Goal: Task Accomplishment & Management: Use online tool/utility

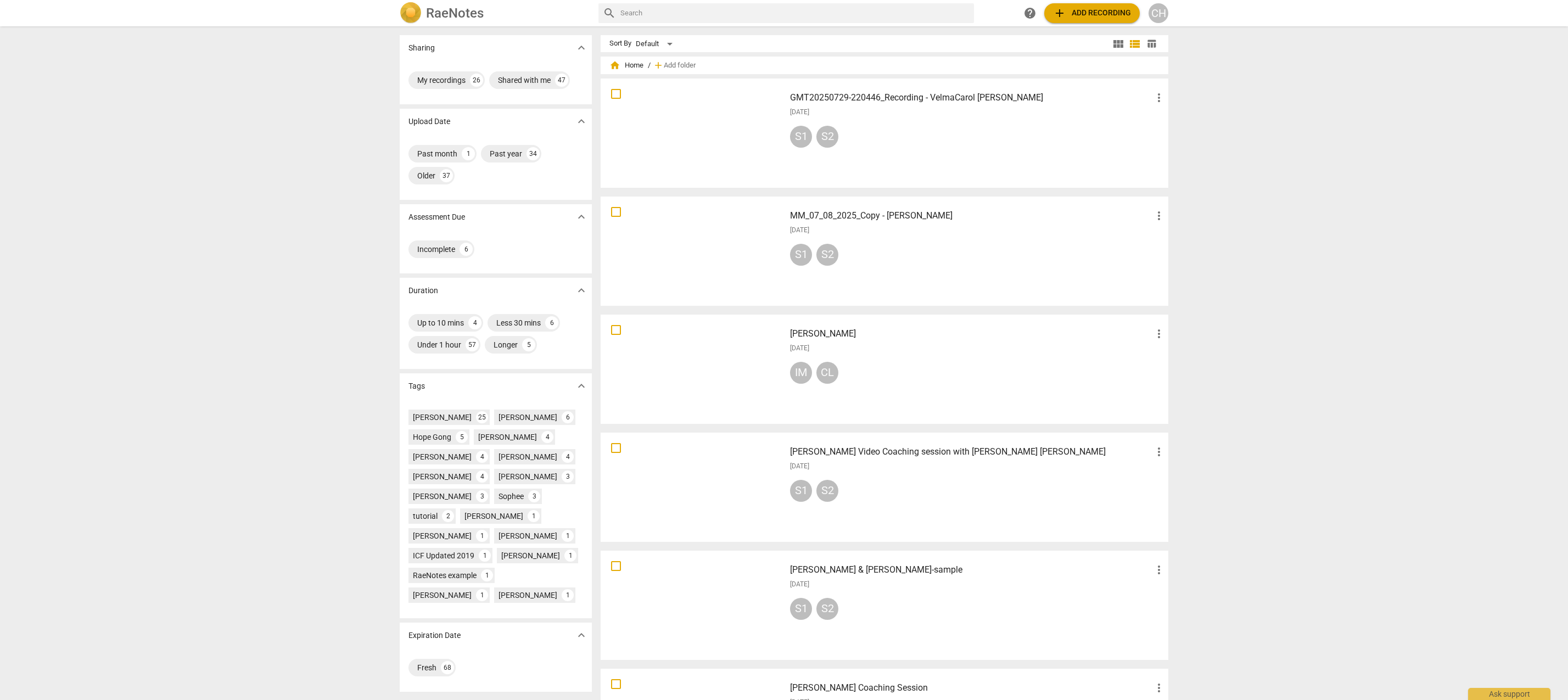
click at [668, 113] on div at bounding box center [693, 133] width 177 height 102
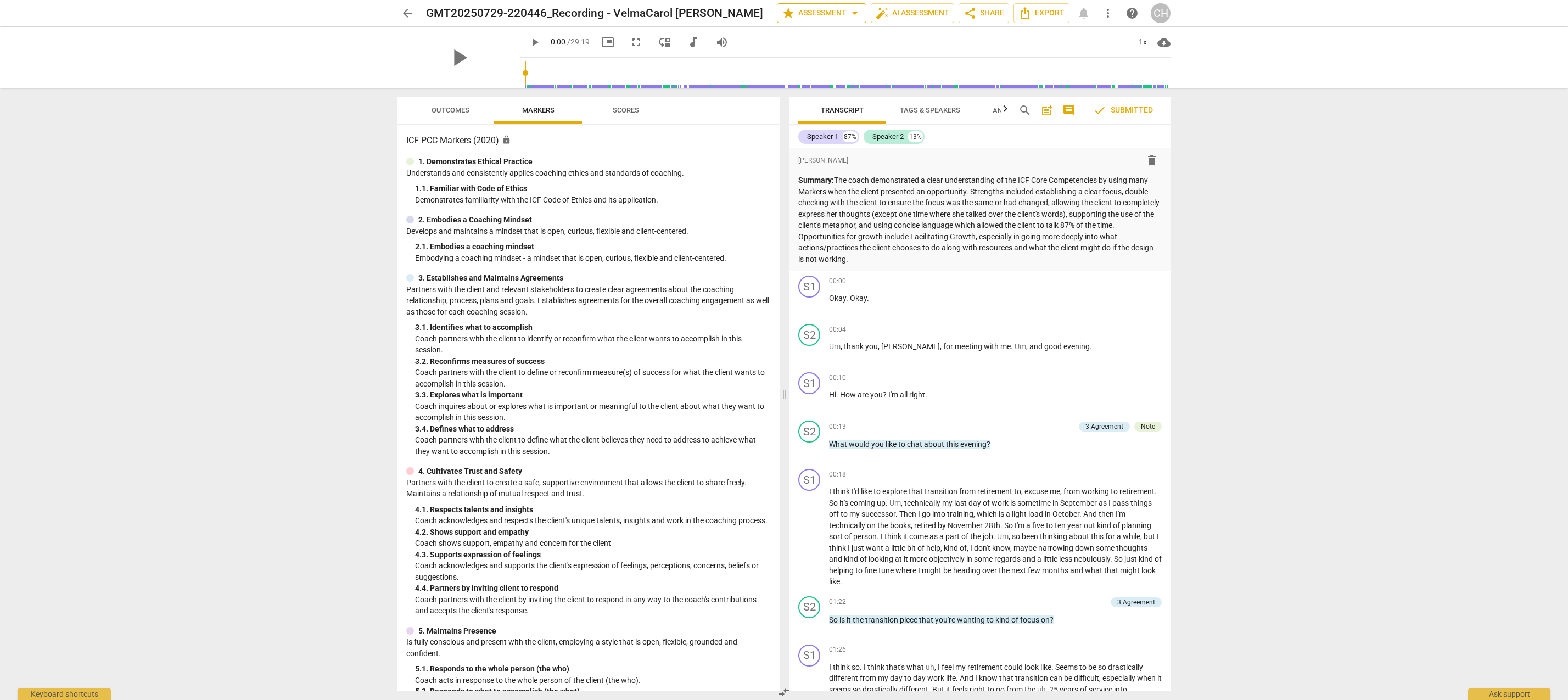
click at [851, 13] on span "arrow_drop_down" at bounding box center [855, 13] width 13 height 13
click at [747, 12] on div at bounding box center [784, 350] width 1568 height 700
click at [1104, 425] on div "3.Agreement" at bounding box center [1104, 427] width 38 height 10
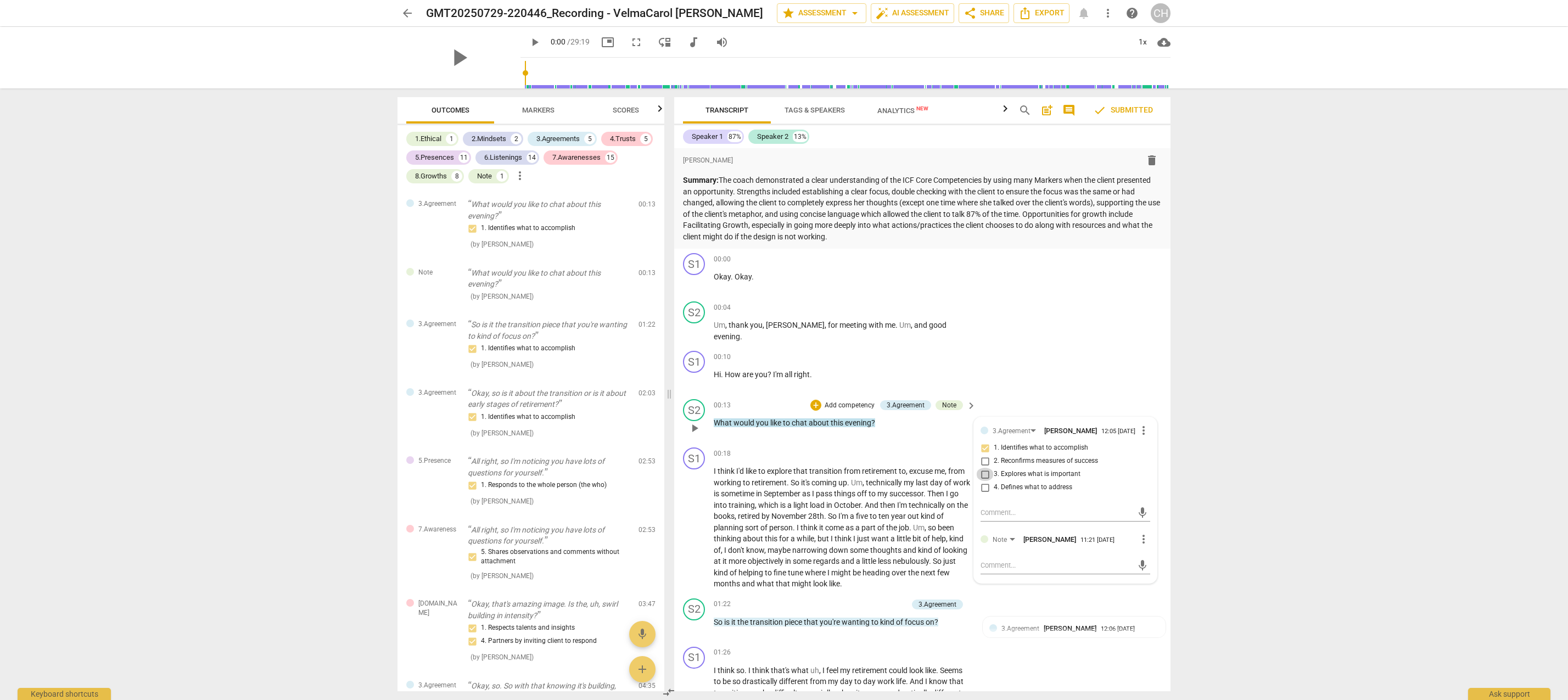
click at [984, 475] on input "3. Explores what is important" at bounding box center [985, 474] width 18 height 13
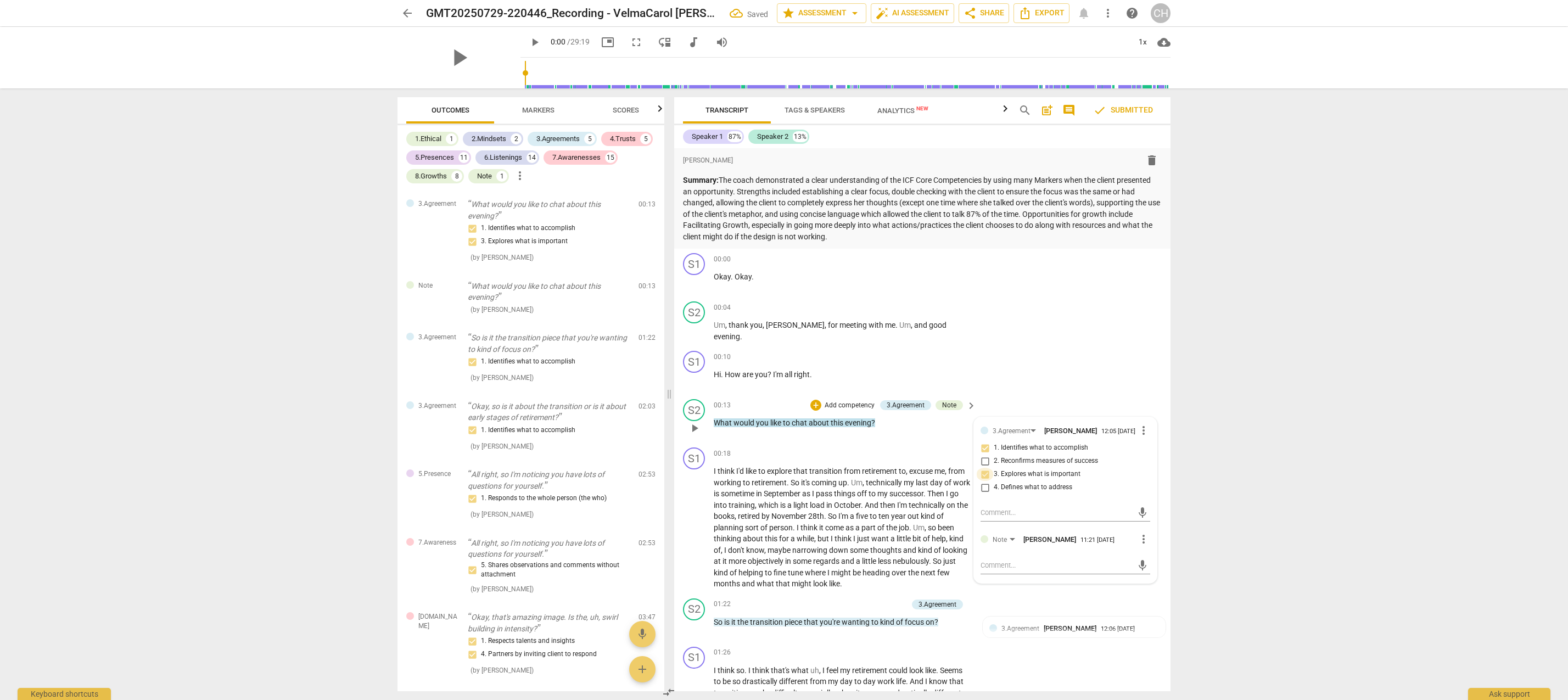
click at [984, 475] on input "3. Explores what is important" at bounding box center [985, 474] width 18 height 13
checkbox input "false"
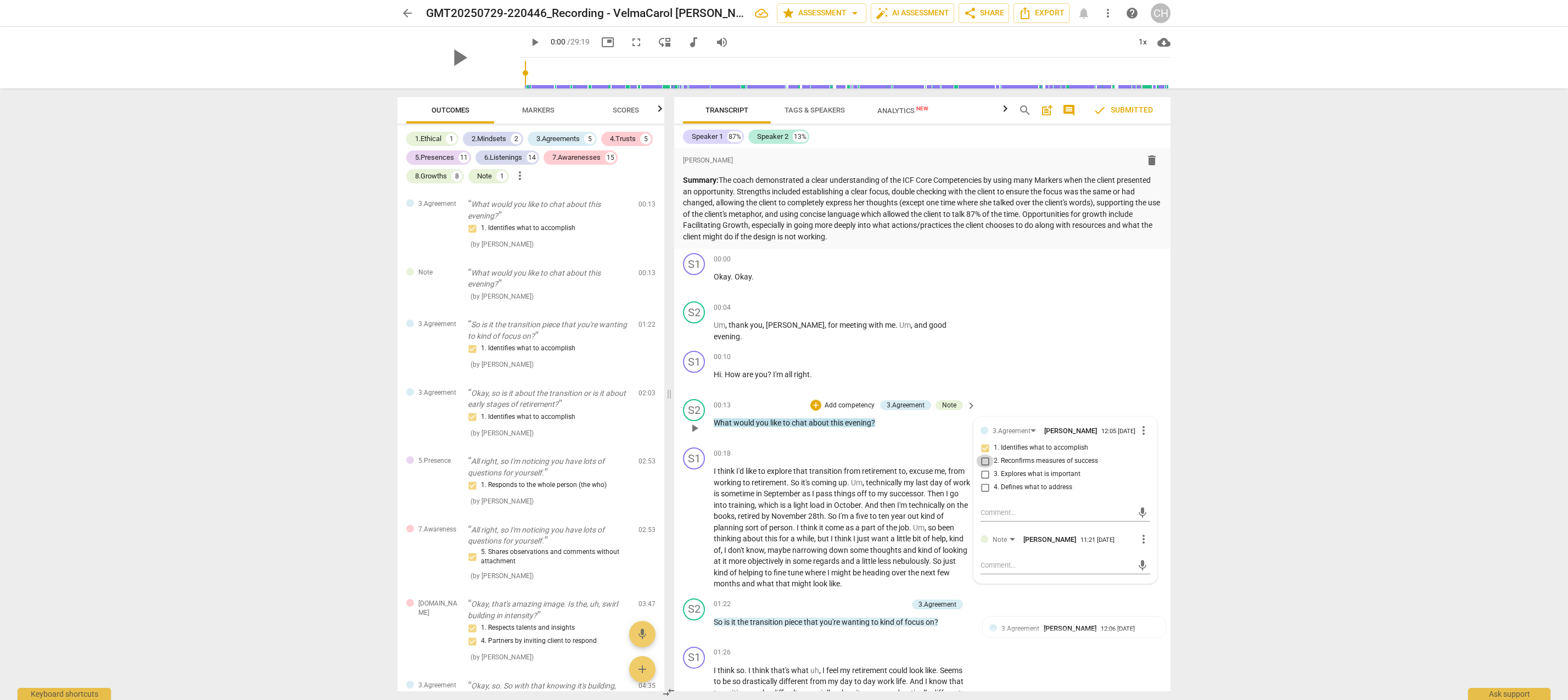
click at [985, 458] on input "2. Reconfirms measures of success" at bounding box center [985, 461] width 18 height 13
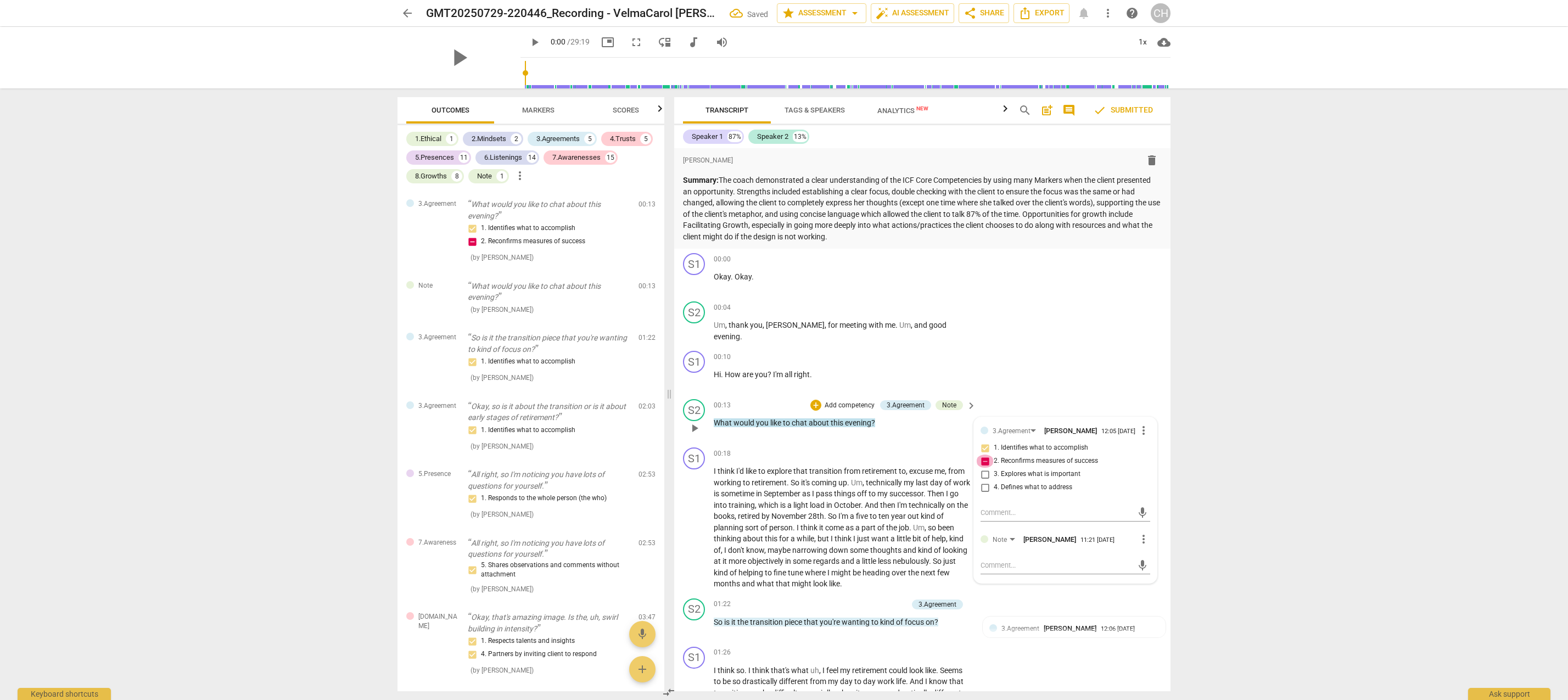
click at [985, 458] on input "2. Reconfirms measures of success" at bounding box center [985, 461] width 18 height 13
checkbox input "false"
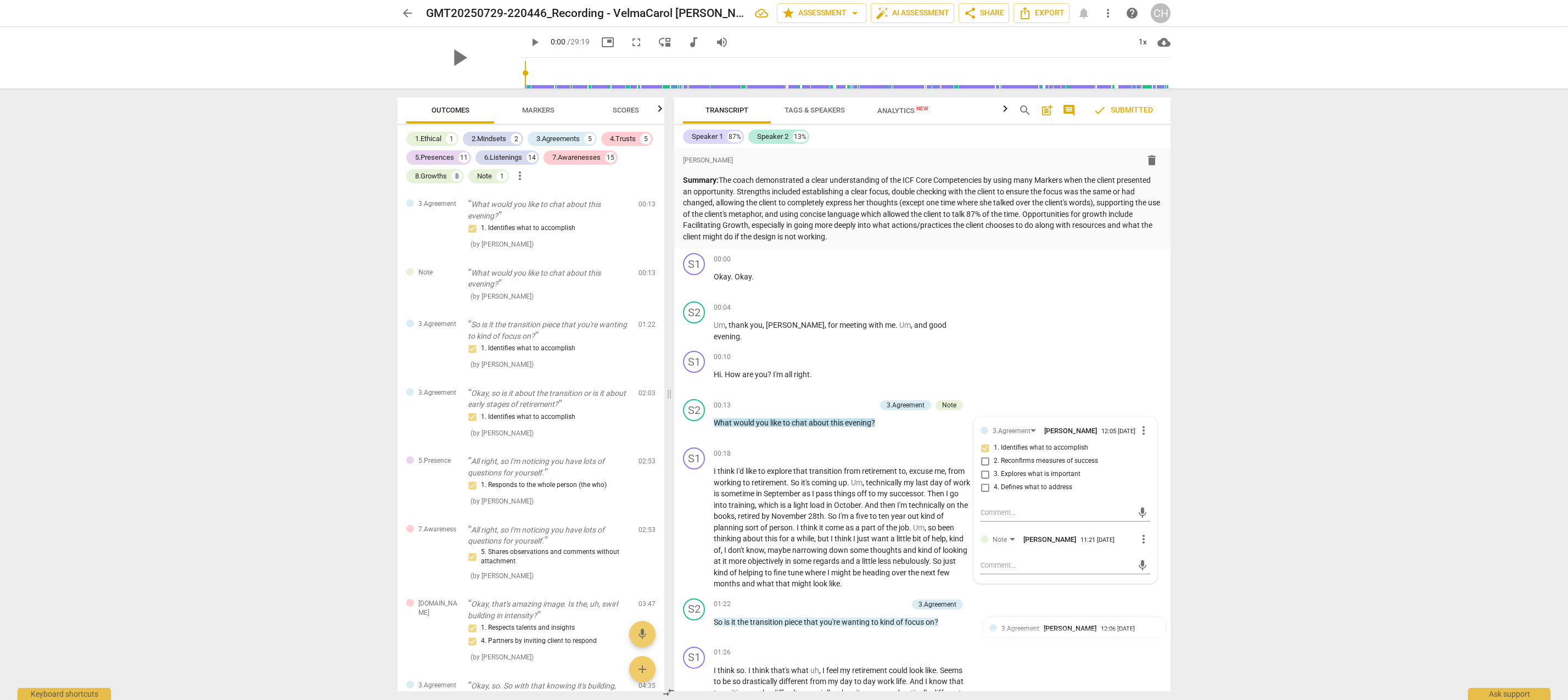
click at [1046, 113] on span "post_add" at bounding box center [1047, 110] width 13 height 13
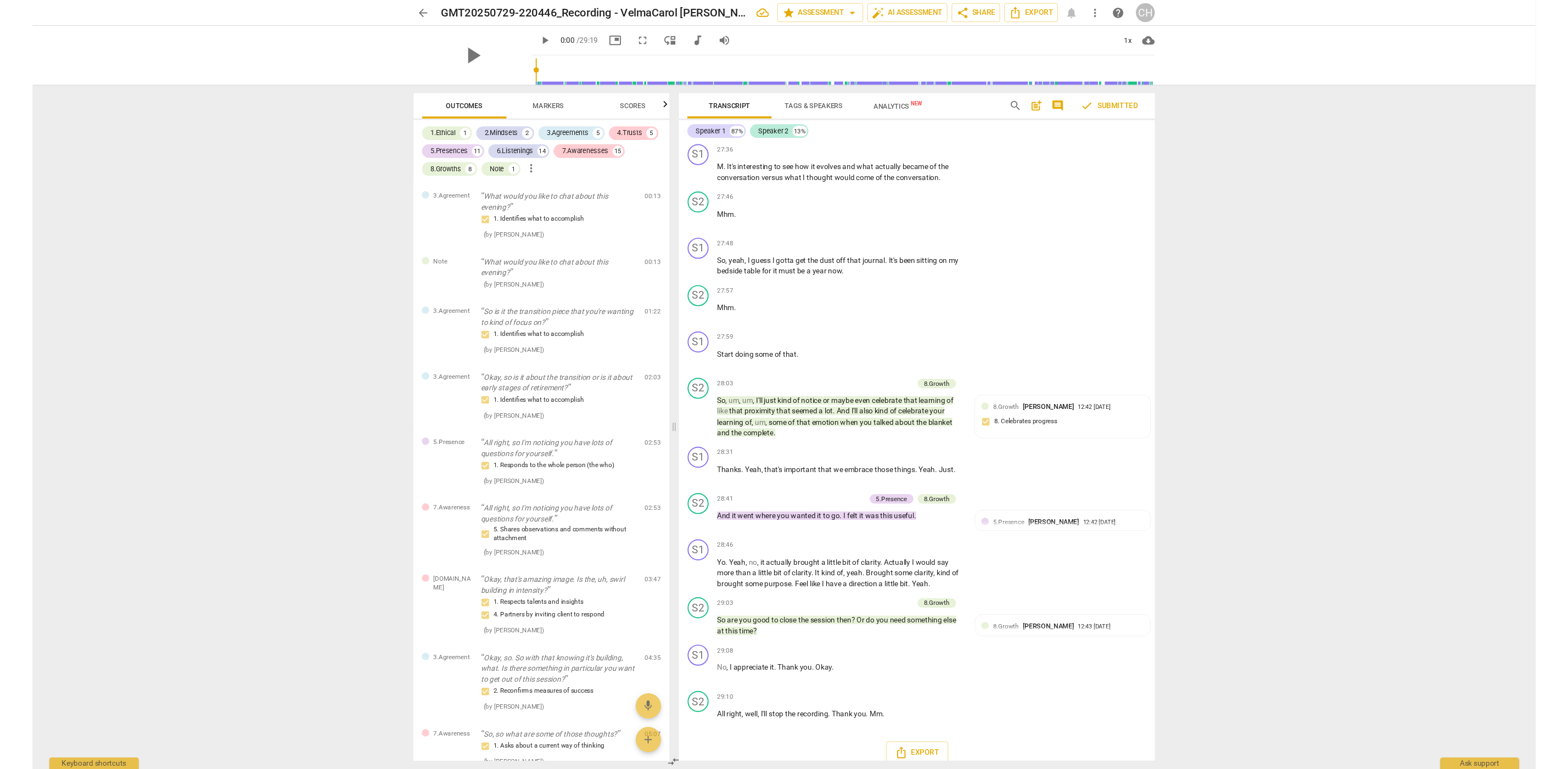
scroll to position [6558, 0]
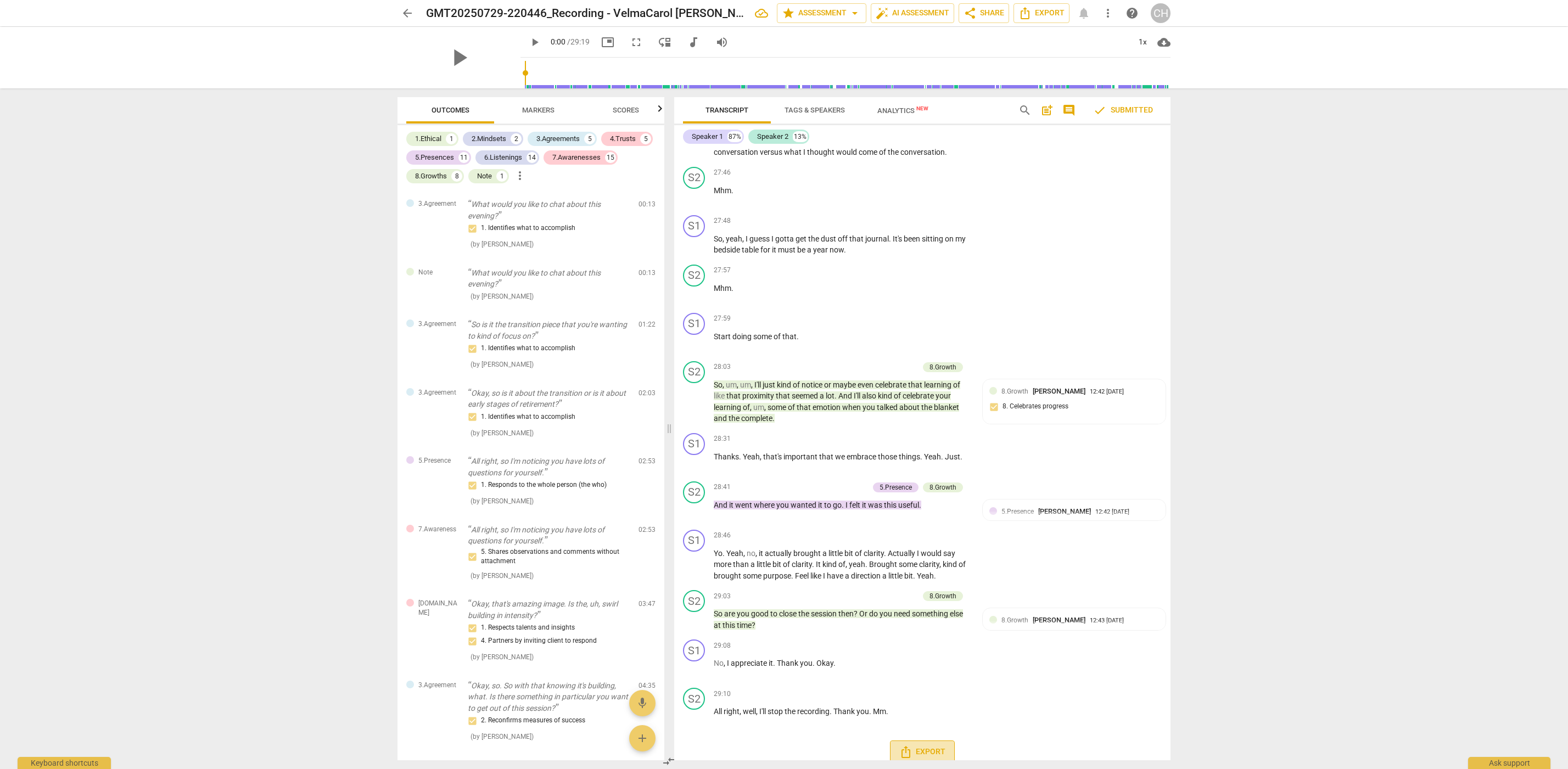
click at [932, 745] on span "Export" at bounding box center [922, 752] width 46 height 13
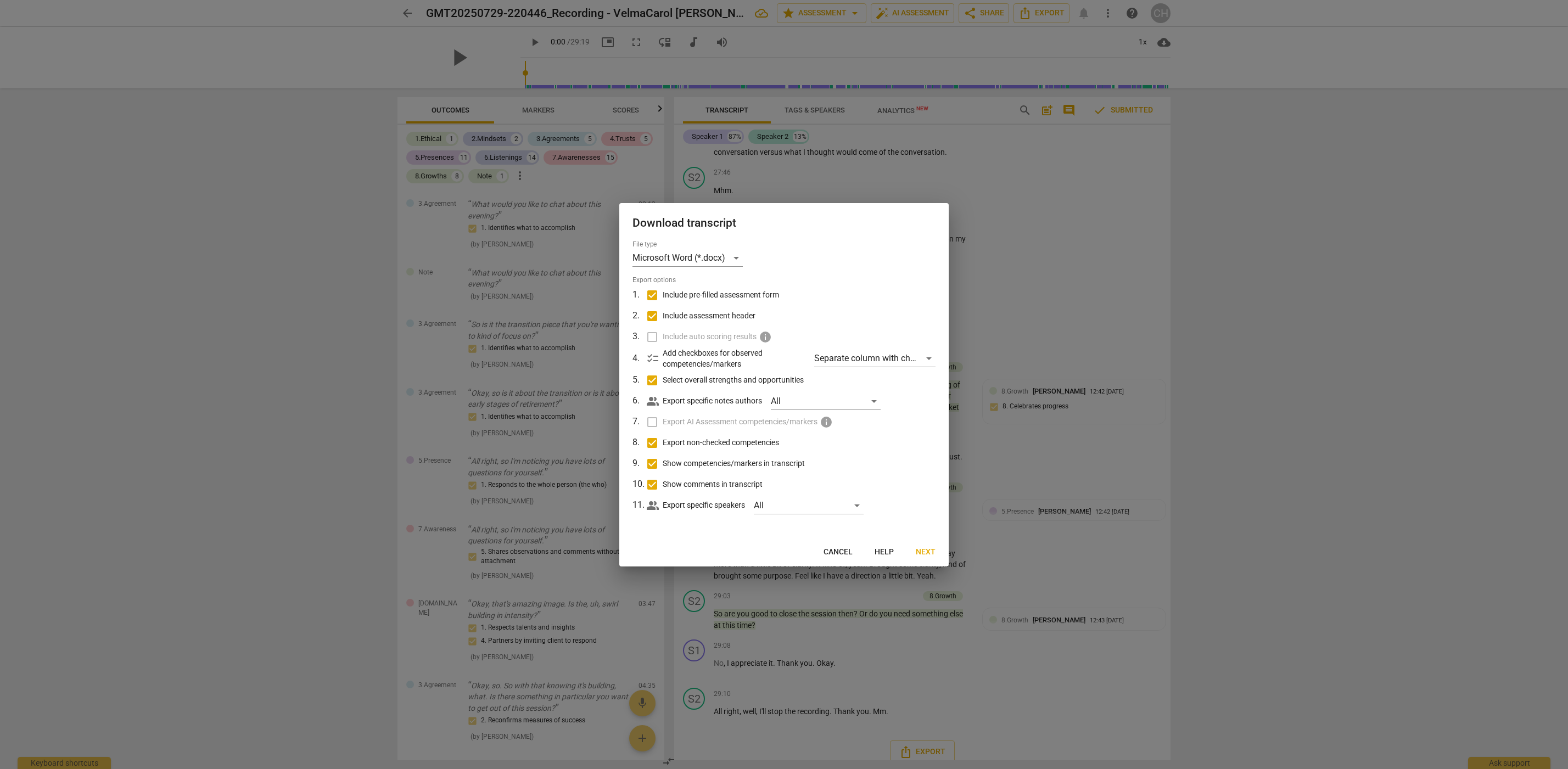
click at [922, 347] on div "checklist Add checkboxes for observed competencies/markers Separate column with…" at bounding box center [791, 358] width 289 height 23
click at [926, 554] on span "Next" at bounding box center [925, 552] width 19 height 11
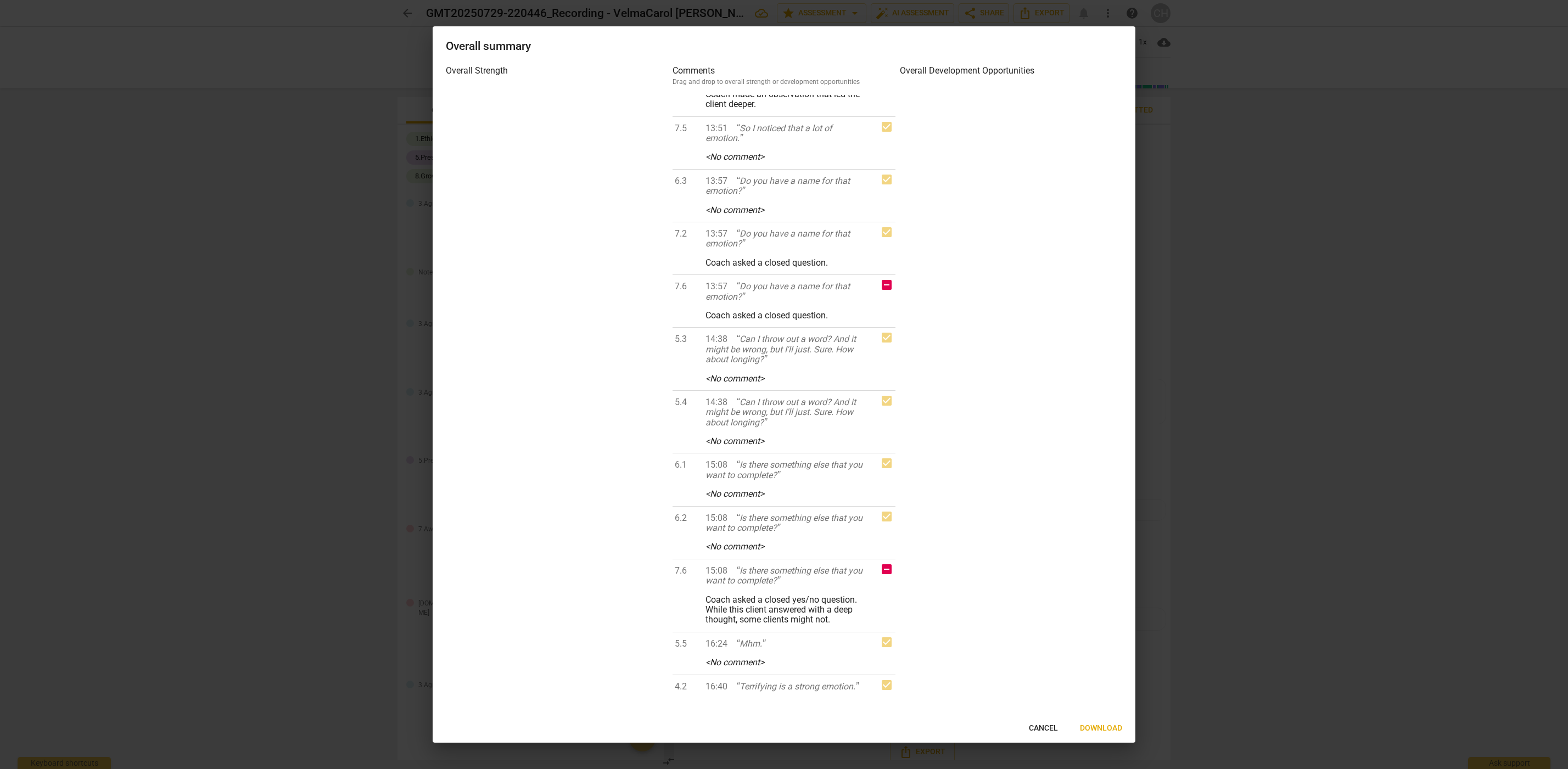
scroll to position [3103, 0]
click at [847, 265] on div "Coach asked a closed question." at bounding box center [787, 260] width 163 height 10
click at [1034, 728] on span "Cancel" at bounding box center [1043, 728] width 29 height 11
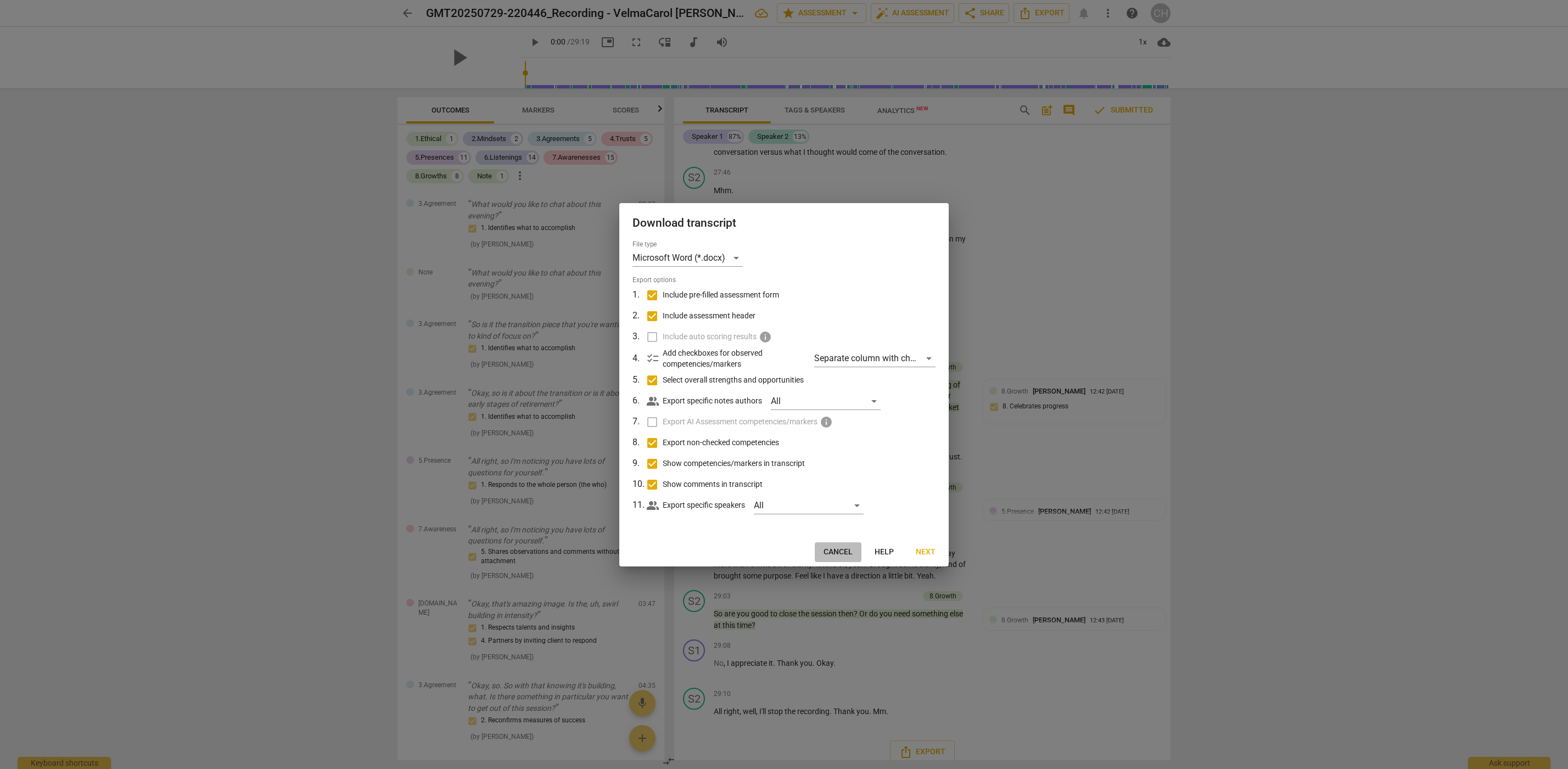
click at [845, 548] on span "Cancel" at bounding box center [838, 552] width 29 height 11
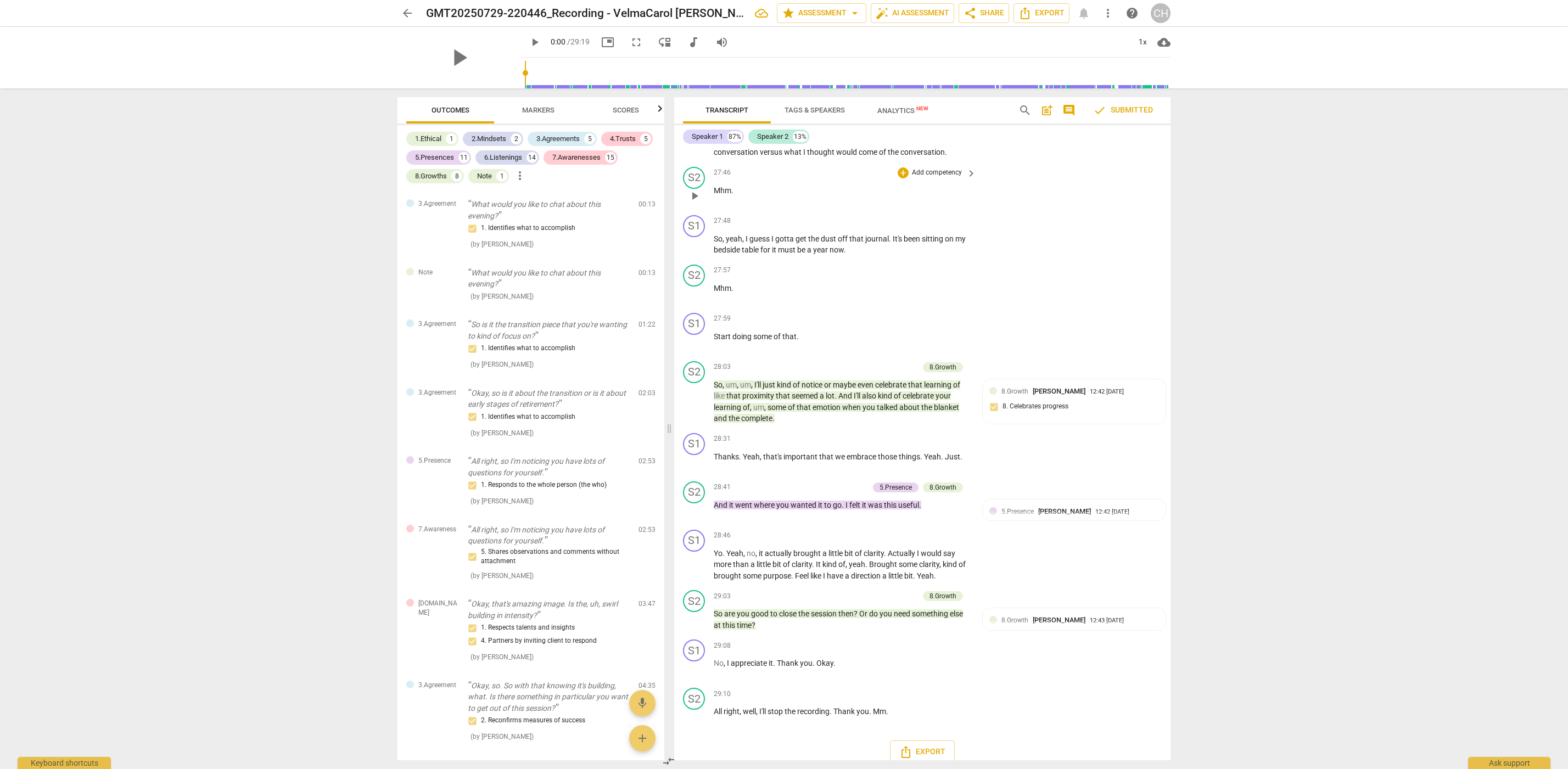
click at [1081, 166] on div "S2 play_arrow pause 27:46 + Add competency keyboard_arrow_right Mhm ." at bounding box center [922, 186] width 496 height 48
drag, startPoint x: 829, startPoint y: 284, endPoint x: 829, endPoint y: 496, distance: 212.0
click at [829, 496] on div "format_bold format_list_bulleted [PERSON_NAME] arrow_downward delete Summary: T…" at bounding box center [922, 454] width 496 height 612
drag, startPoint x: 829, startPoint y: 496, endPoint x: 826, endPoint y: 588, distance: 92.0
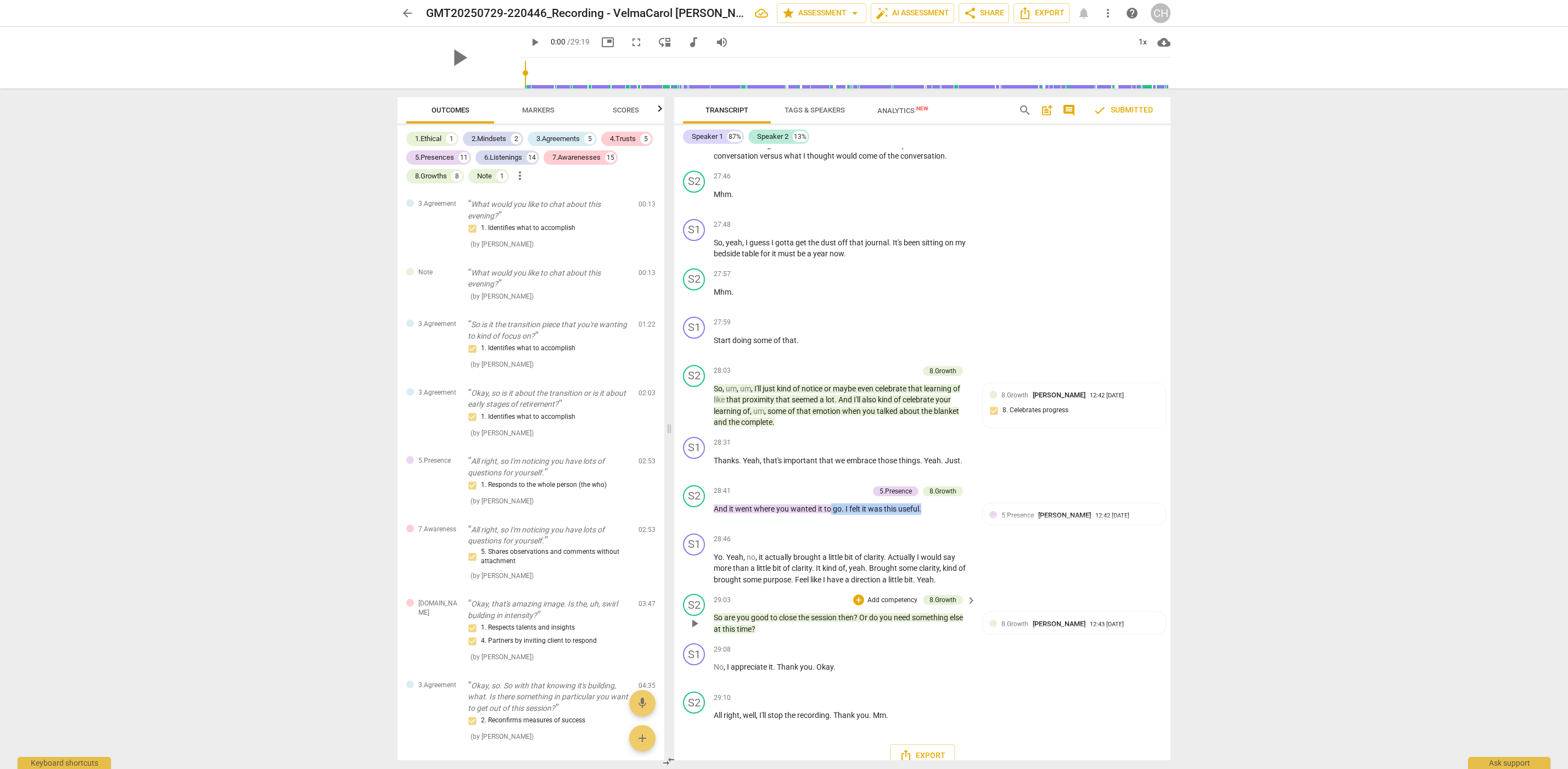
click at [826, 588] on div "format_bold format_list_bulleted [PERSON_NAME] arrow_downward delete Summary: T…" at bounding box center [922, 454] width 496 height 612
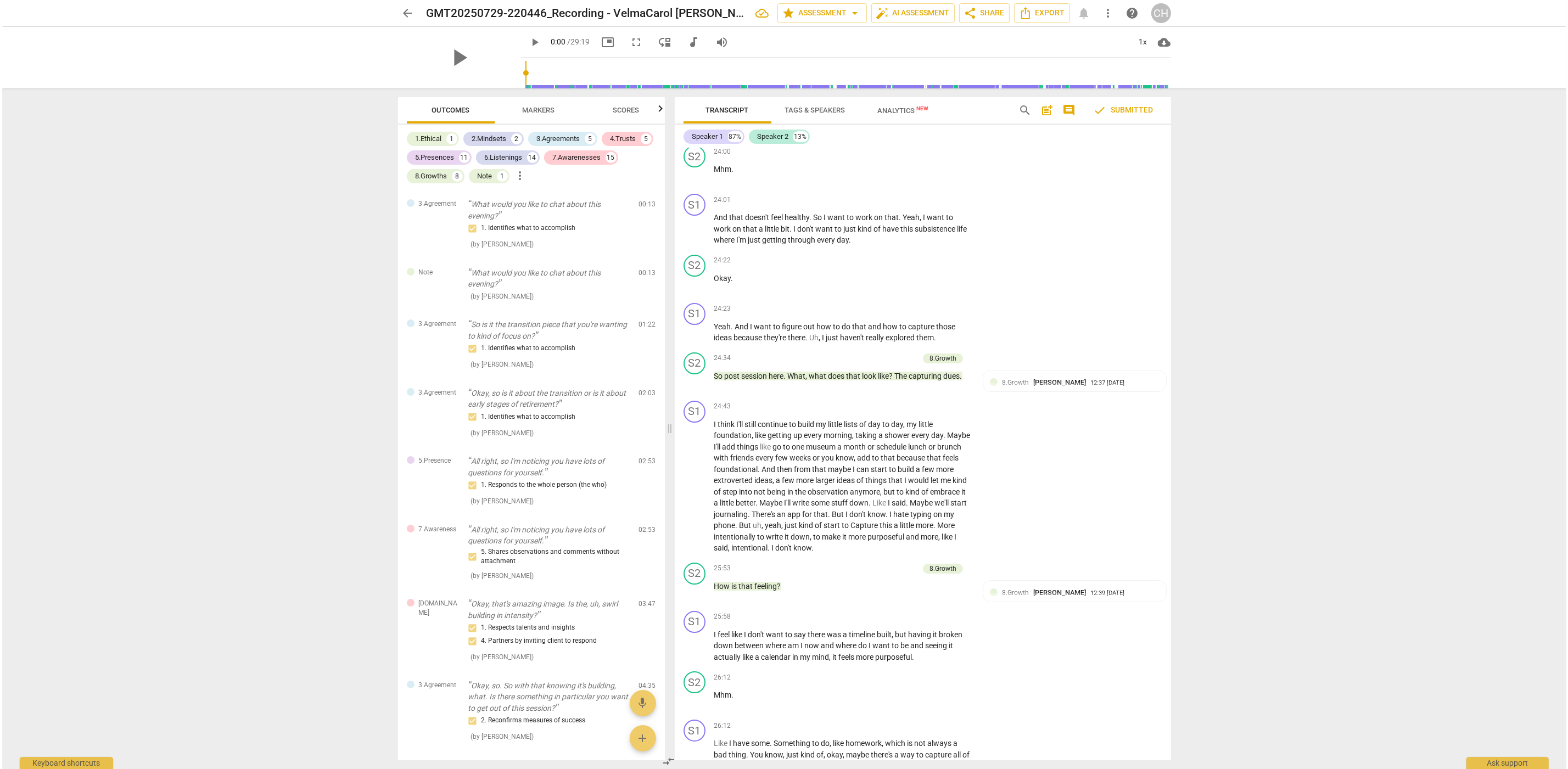
scroll to position [5694, 0]
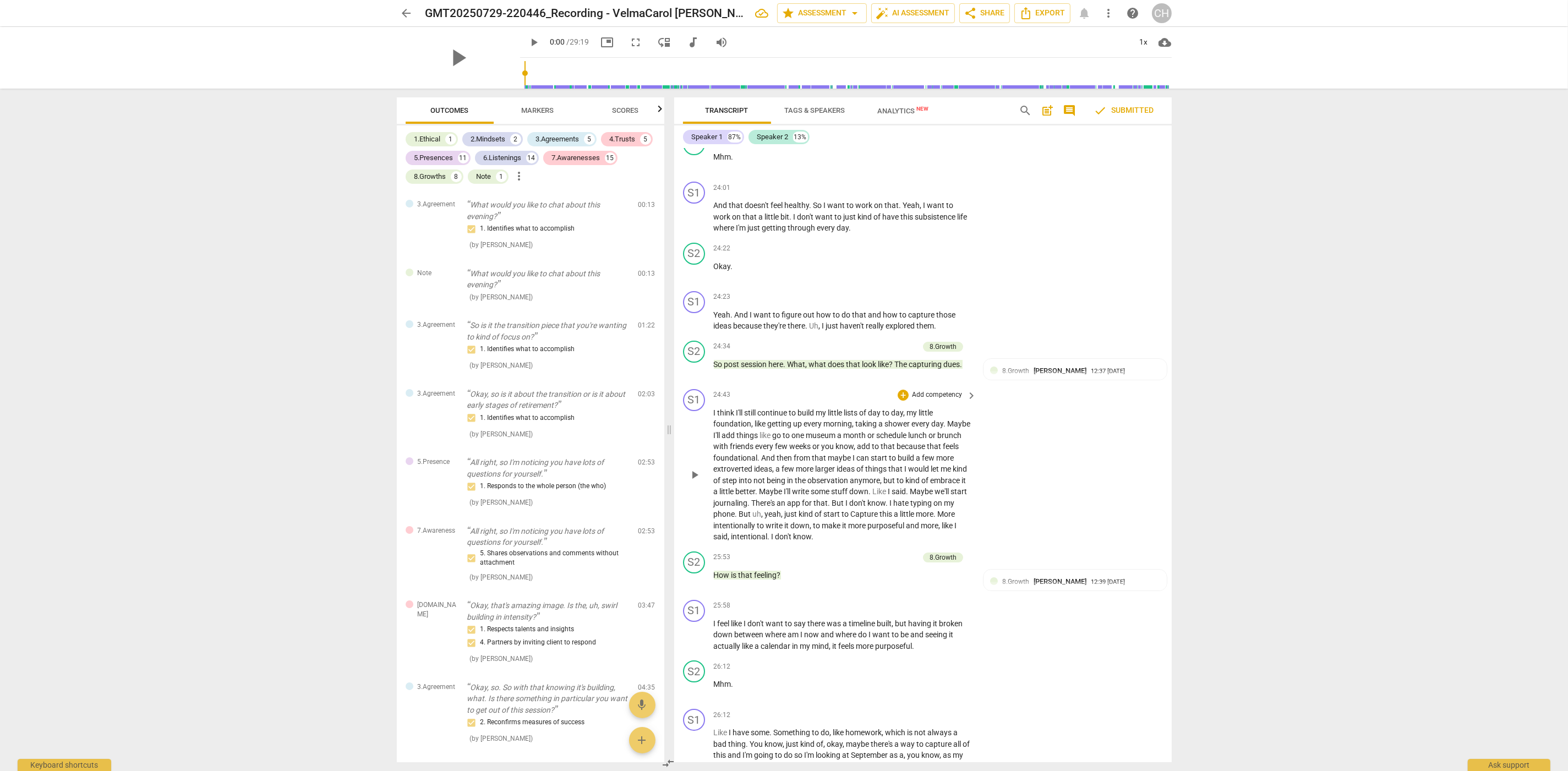
click at [733, 408] on span "think" at bounding box center [727, 412] width 19 height 9
click at [733, 408] on span "think" at bounding box center [728, 412] width 19 height 9
click at [459, 51] on span "pause" at bounding box center [460, 57] width 29 height 29
type input "1487"
click at [717, 139] on div "Speaker 1" at bounding box center [708, 137] width 31 height 11
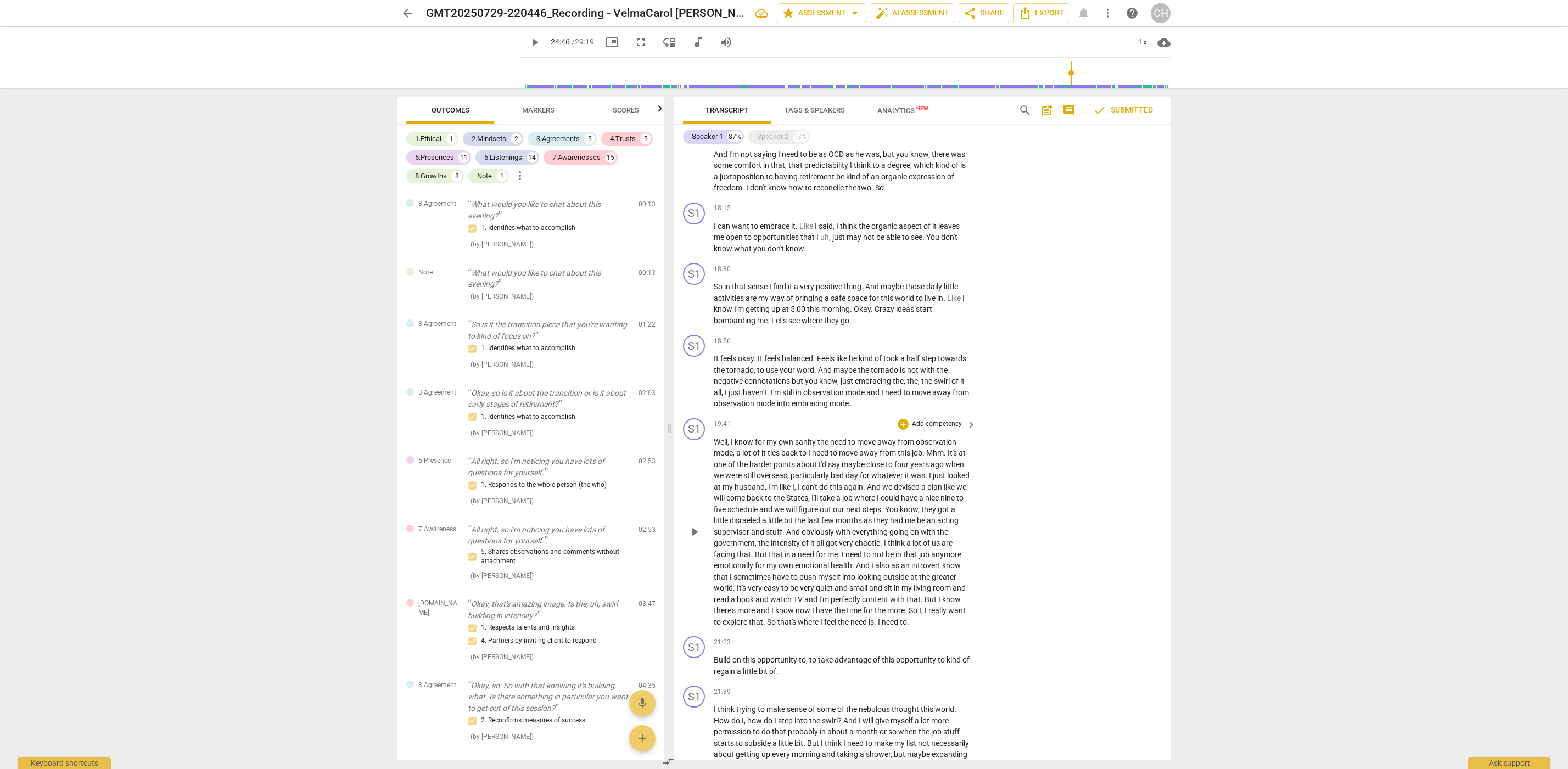
scroll to position [2907, 0]
click at [775, 134] on div "Speaker 2" at bounding box center [772, 137] width 31 height 11
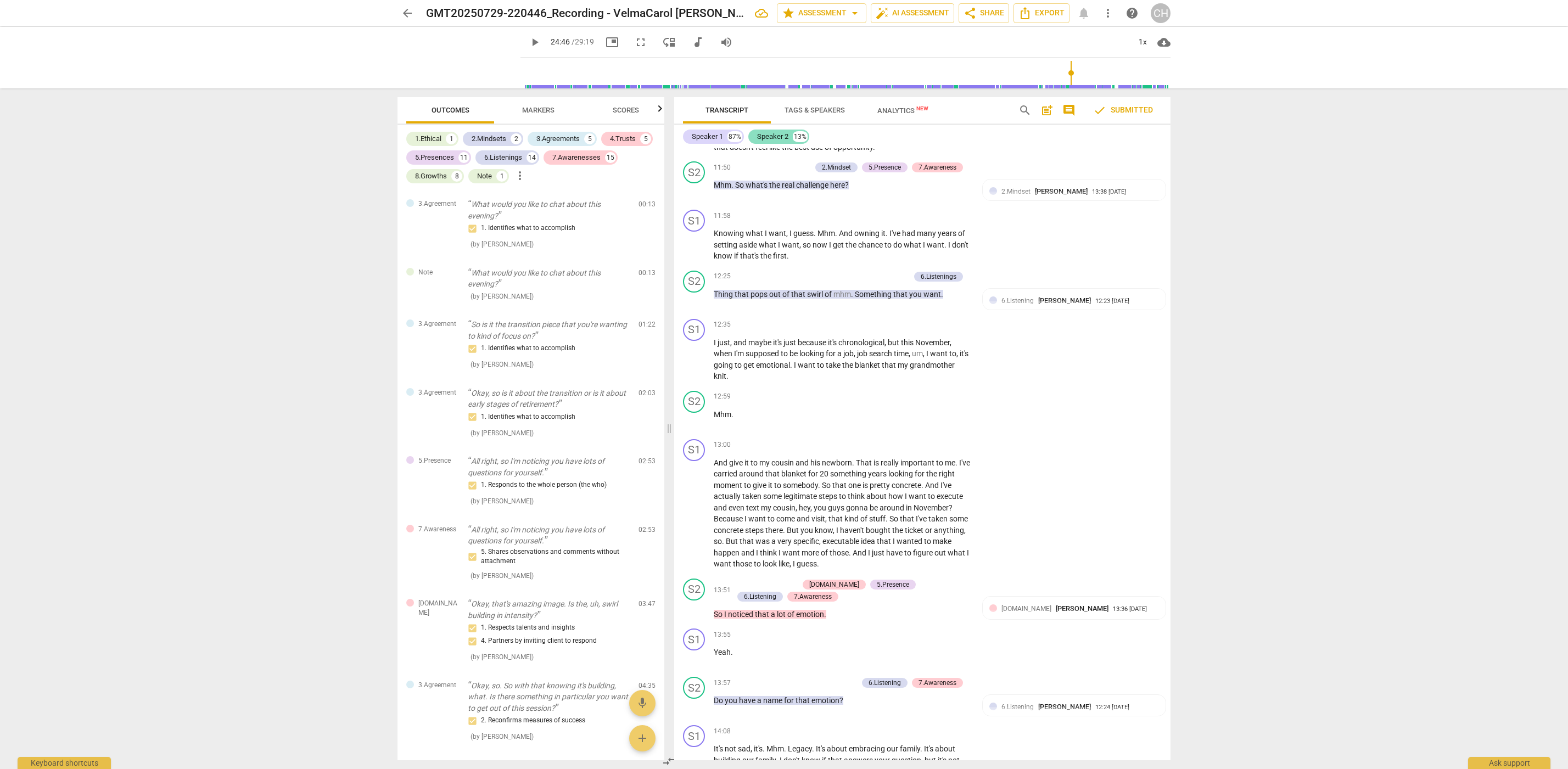
scroll to position [4279, 0]
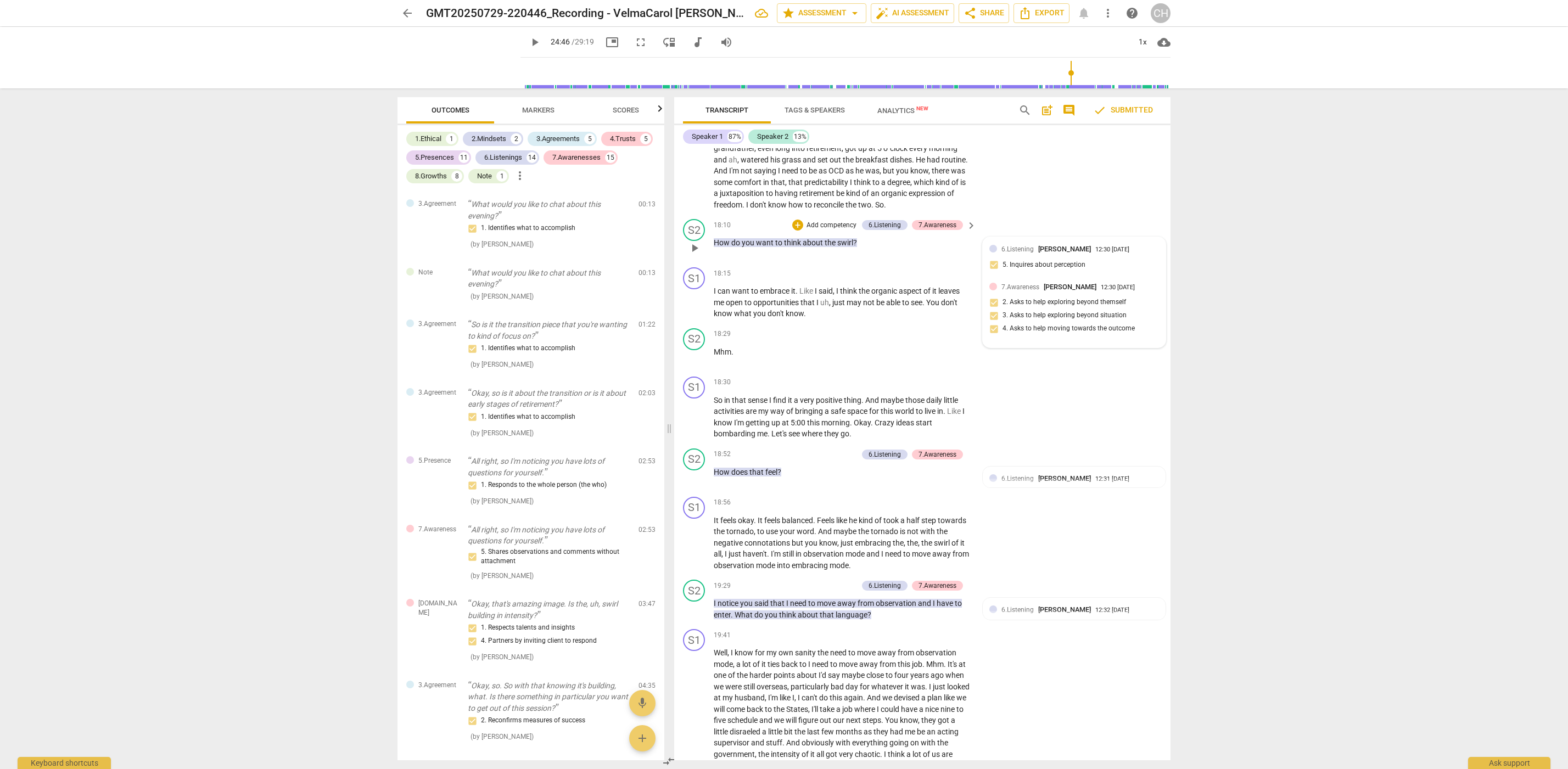
click at [1012, 245] on span "6.Listening" at bounding box center [1017, 249] width 32 height 8
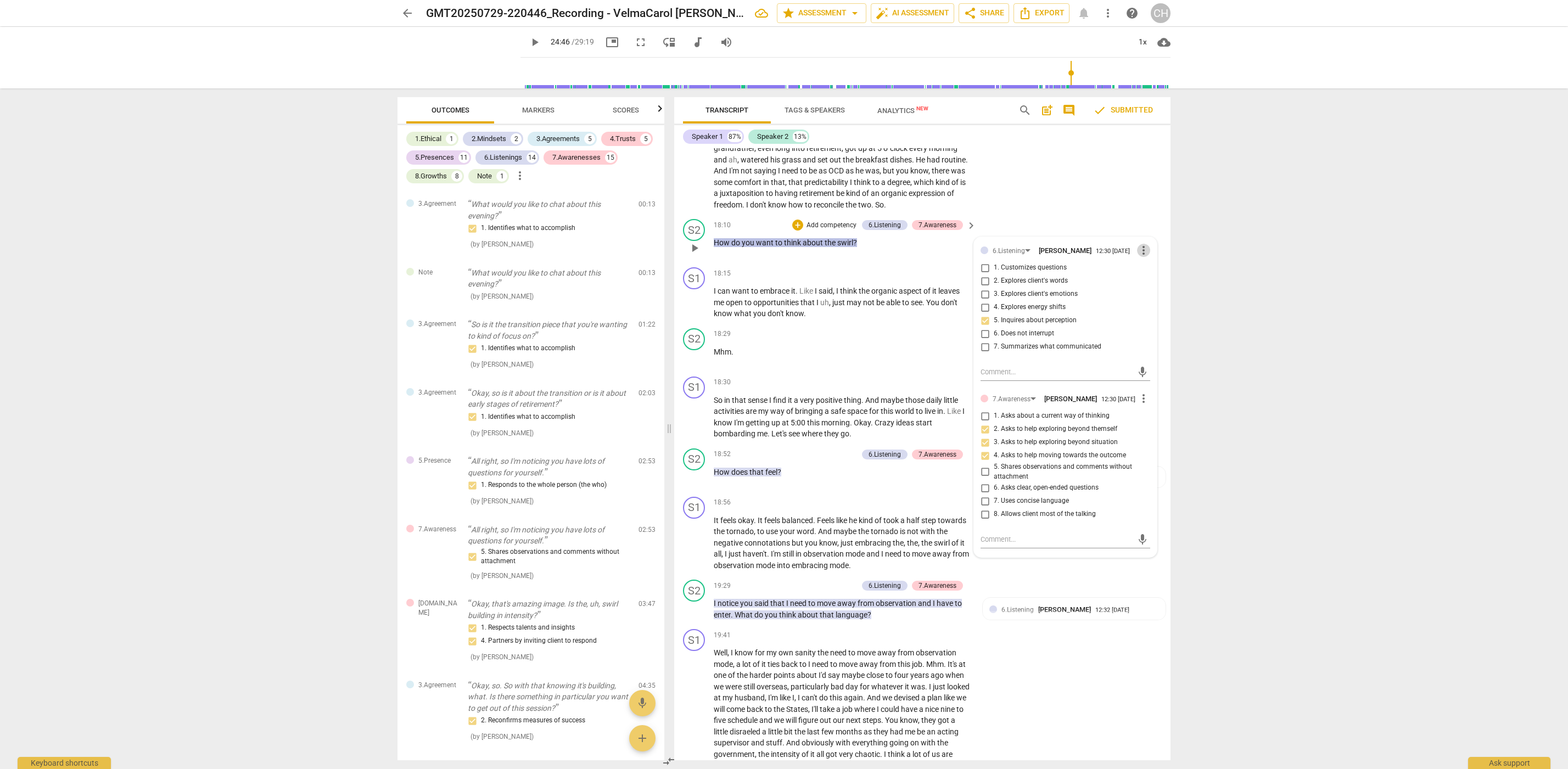
click at [1141, 243] on span "more_vert" at bounding box center [1144, 250] width 13 height 13
click at [1069, 196] on div at bounding box center [784, 384] width 1568 height 769
click at [870, 263] on div "S1 play_arrow pause 18:15 + Add competency keyboard_arrow_right I can want to e…" at bounding box center [922, 293] width 496 height 61
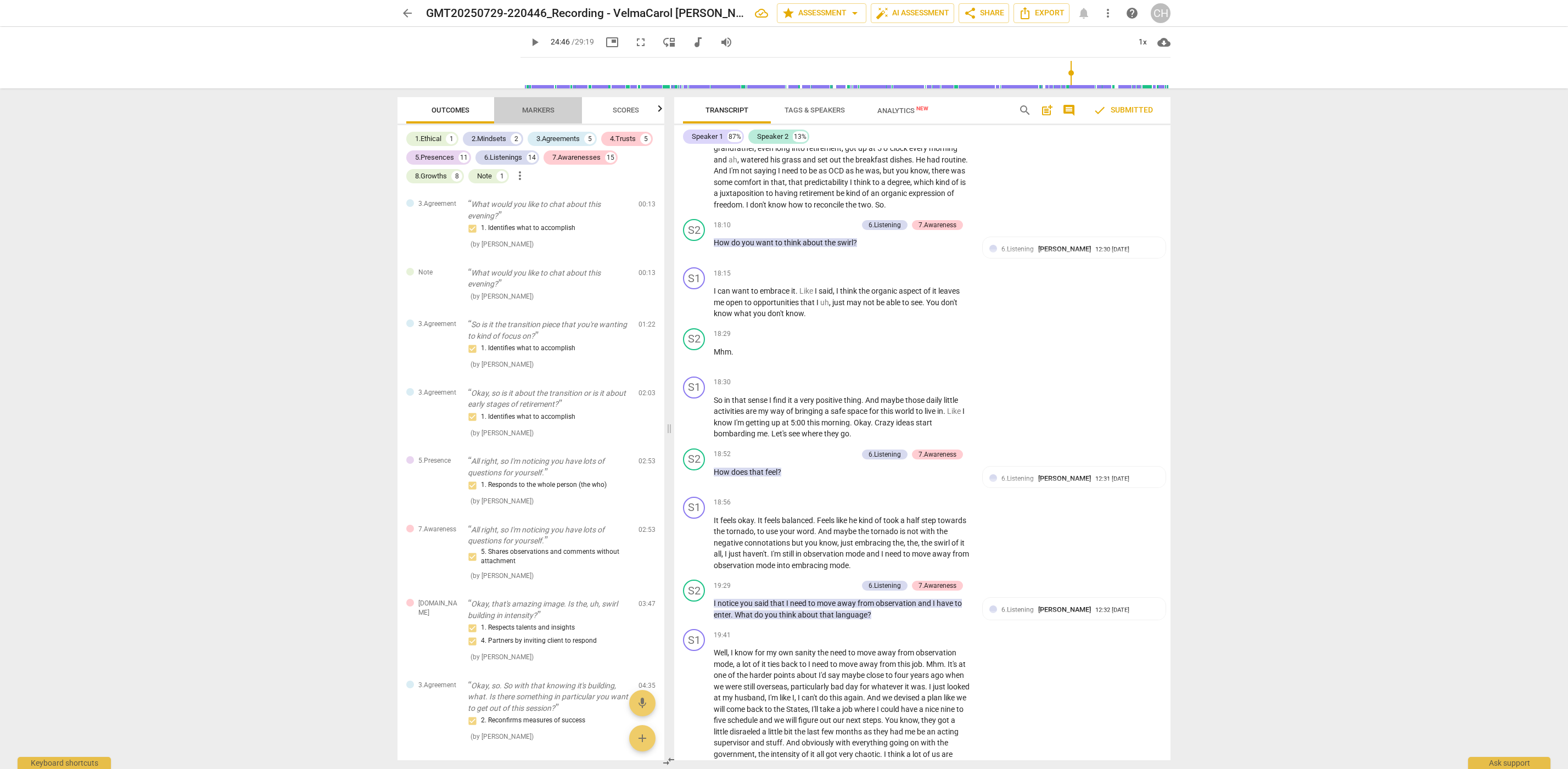
click at [538, 109] on span "Markers" at bounding box center [538, 110] width 32 height 9
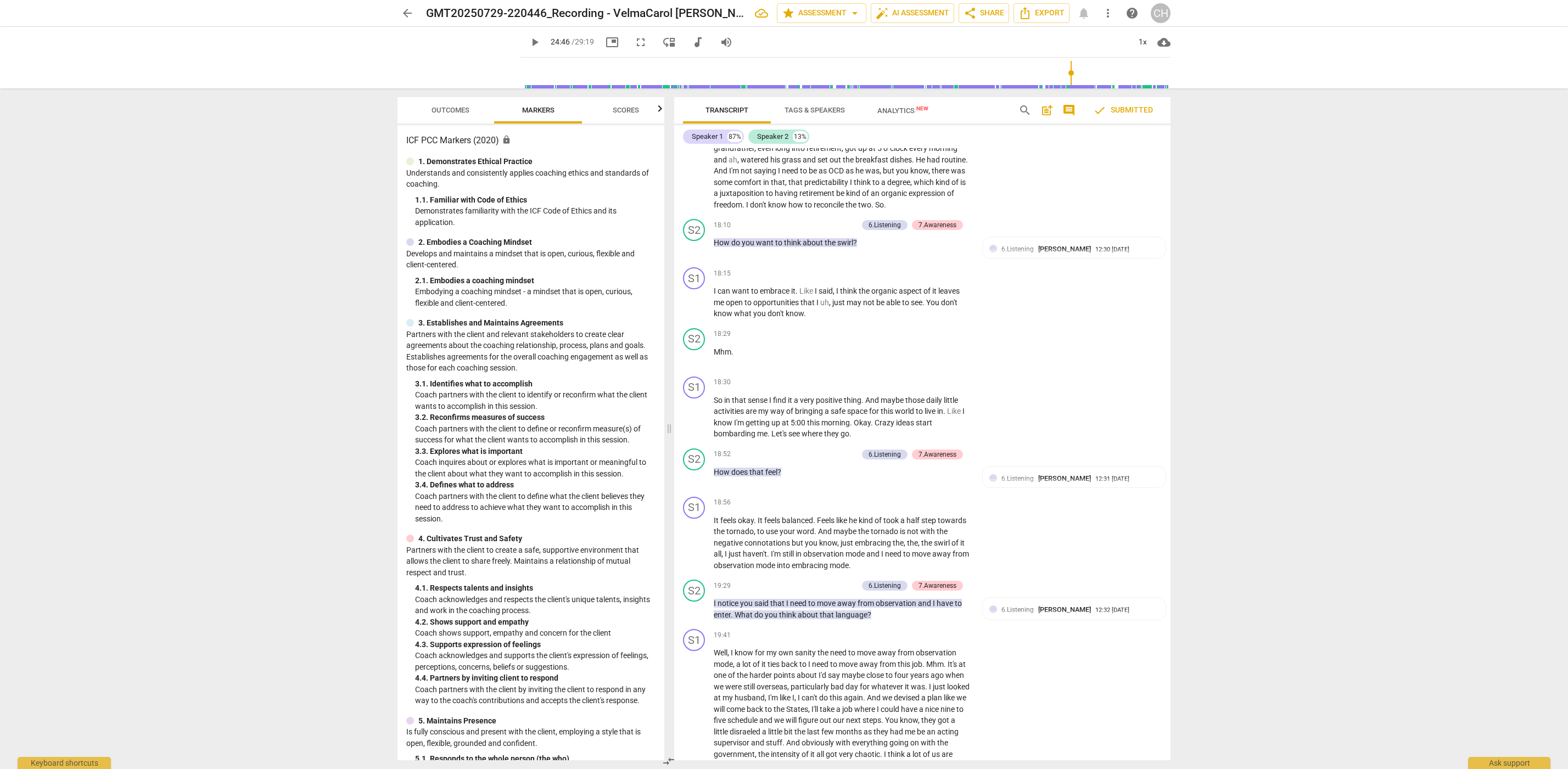
click at [451, 108] on span "Outcomes" at bounding box center [450, 110] width 38 height 9
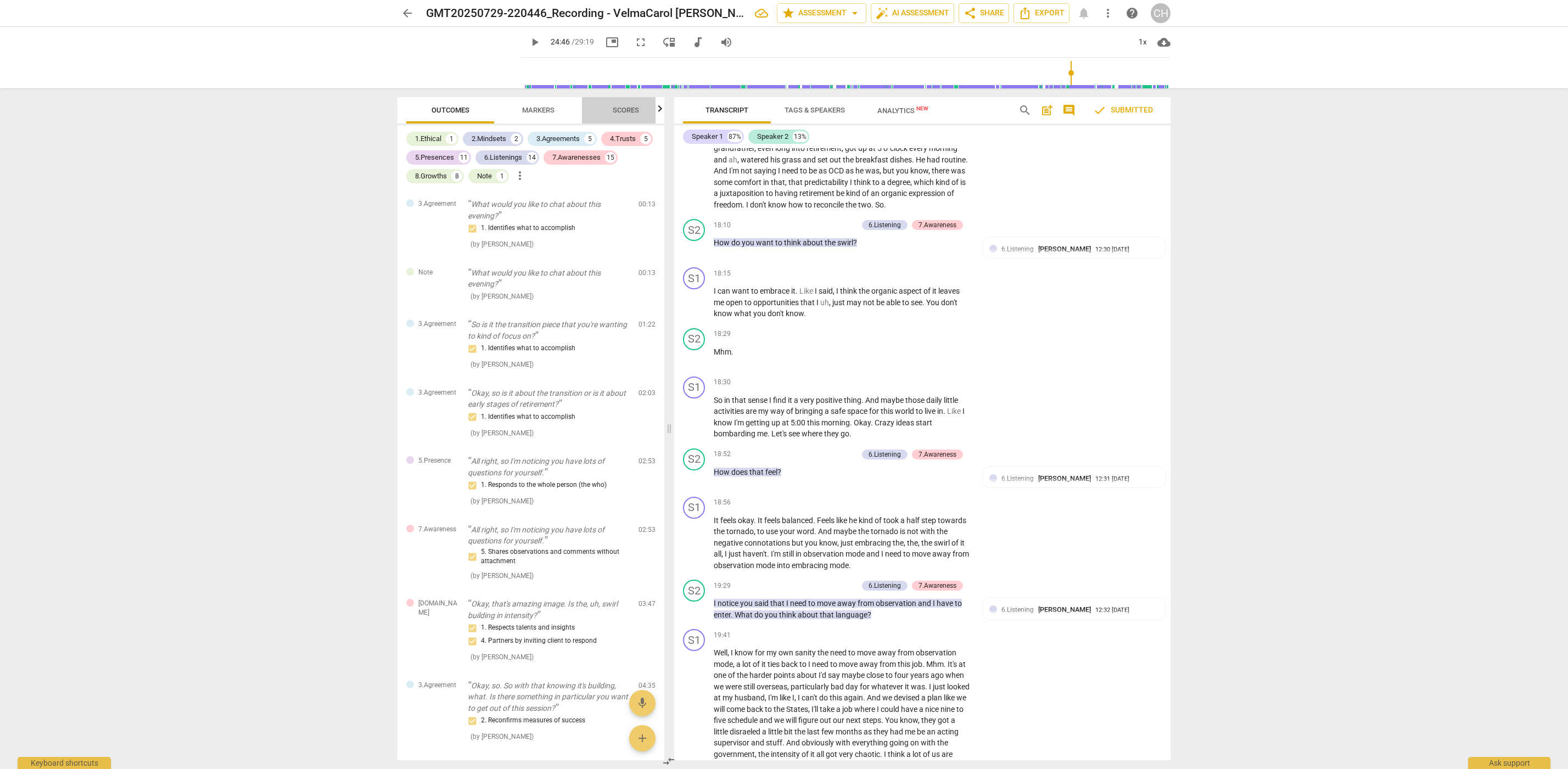
click at [635, 111] on span "Scores" at bounding box center [626, 110] width 26 height 9
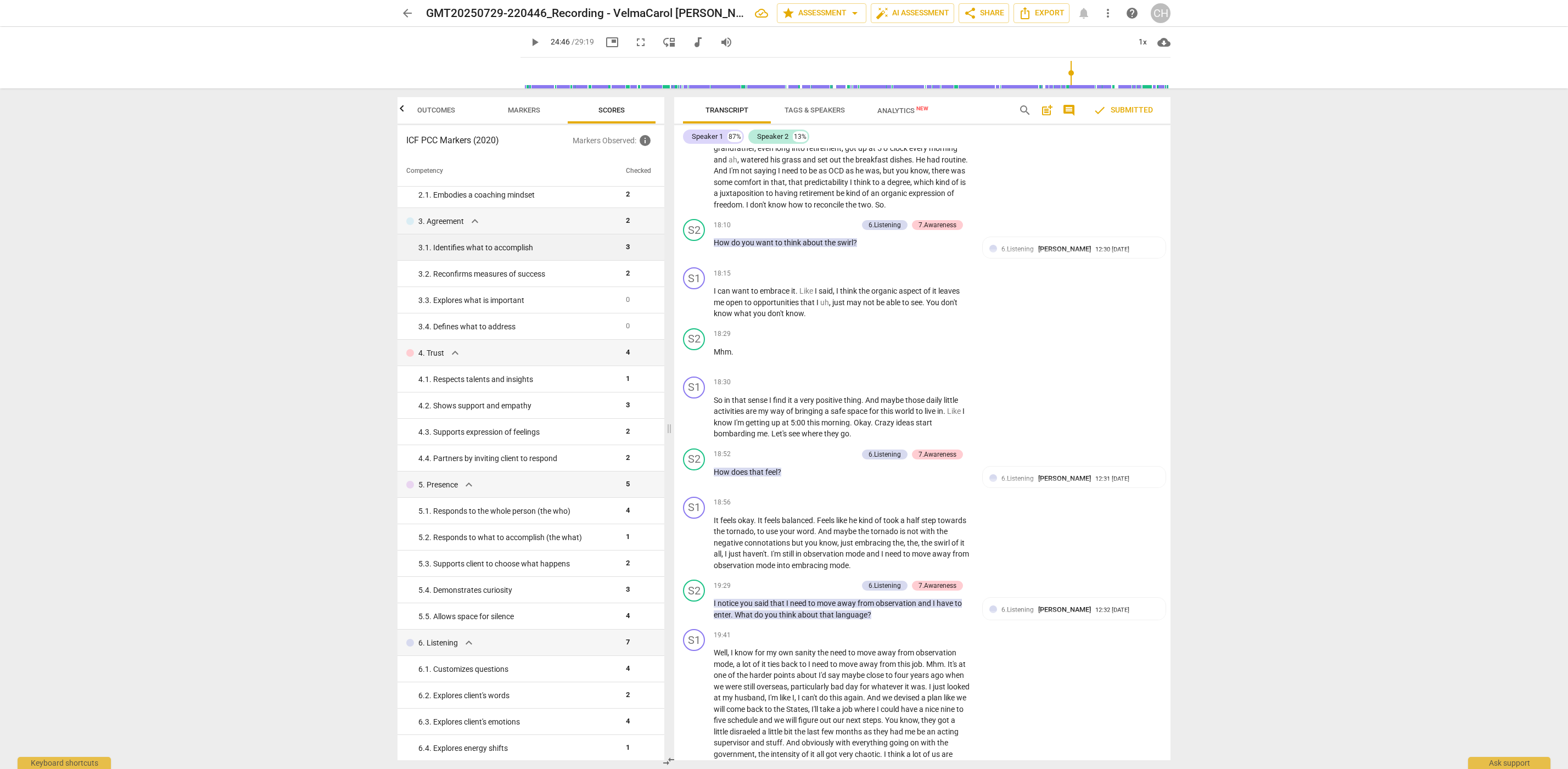
scroll to position [41, 0]
